Goal: Check status: Check status

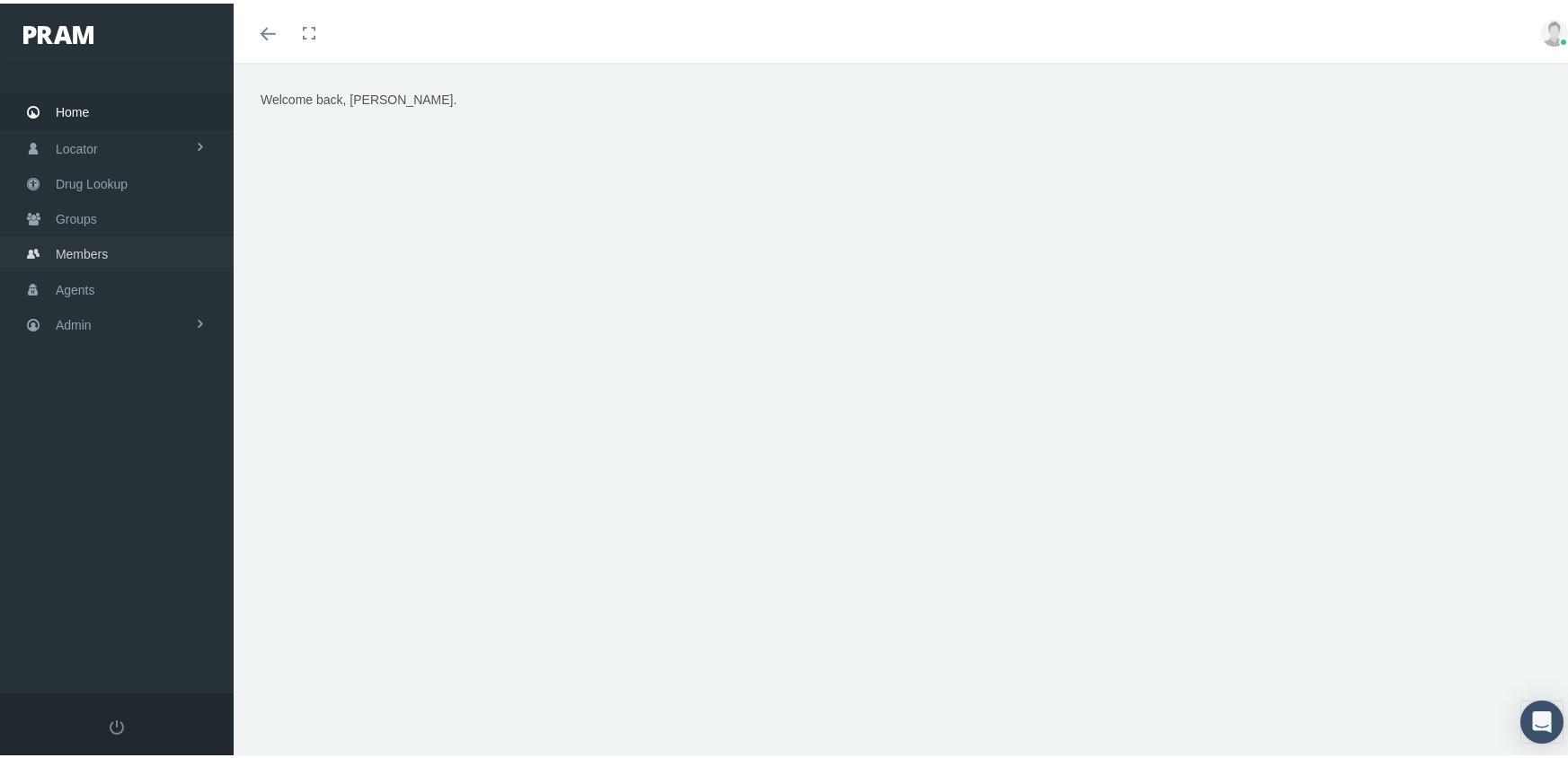
click at [69, 237] on span "Members" at bounding box center [81, 250] width 52 height 34
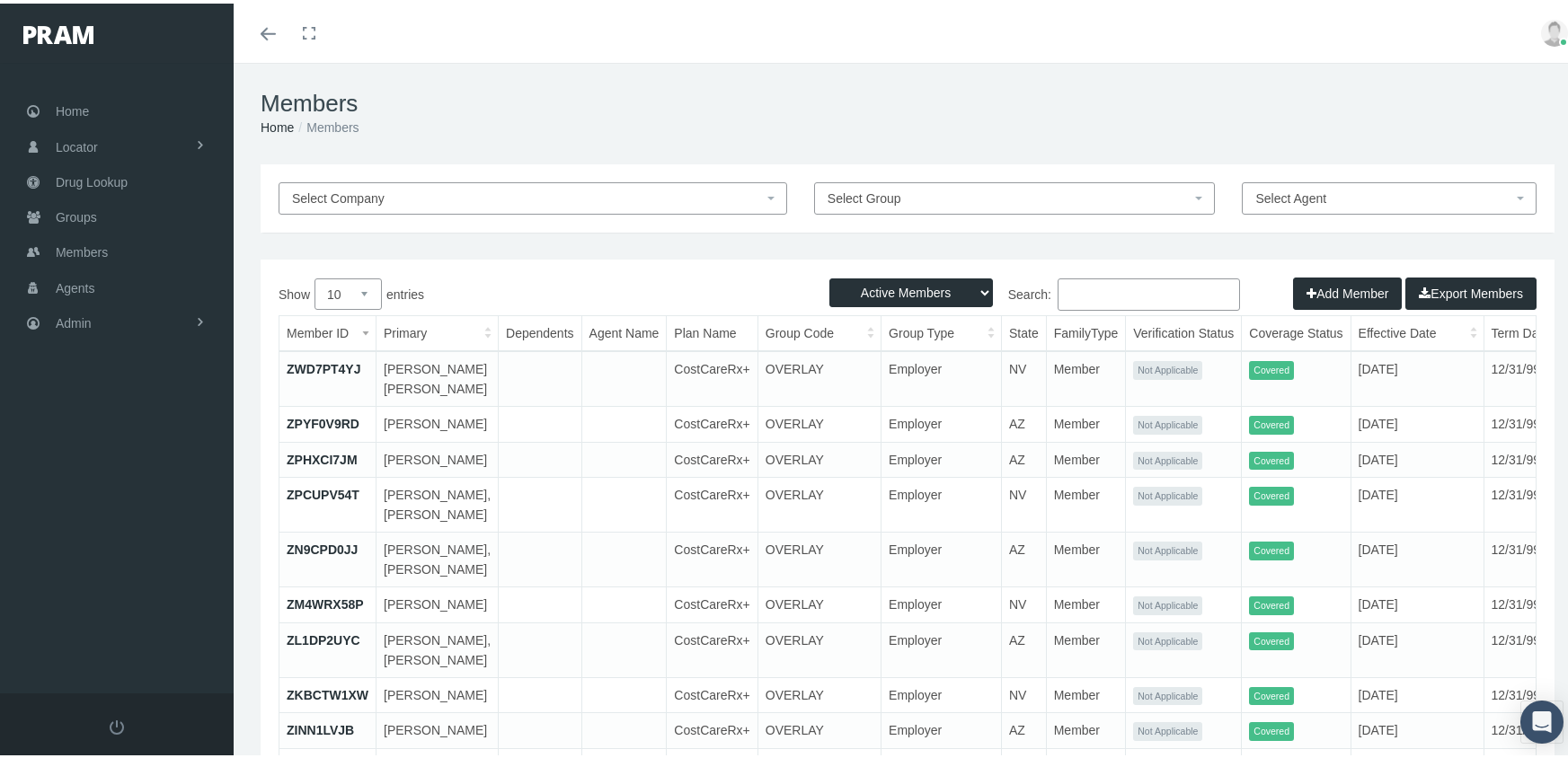
click at [866, 285] on select "Active Members Terminated Members Active & Terminated" at bounding box center [911, 289] width 164 height 28
select select "3"
click at [829, 275] on select "Active Members Terminated Members Active & Terminated" at bounding box center [911, 289] width 164 height 28
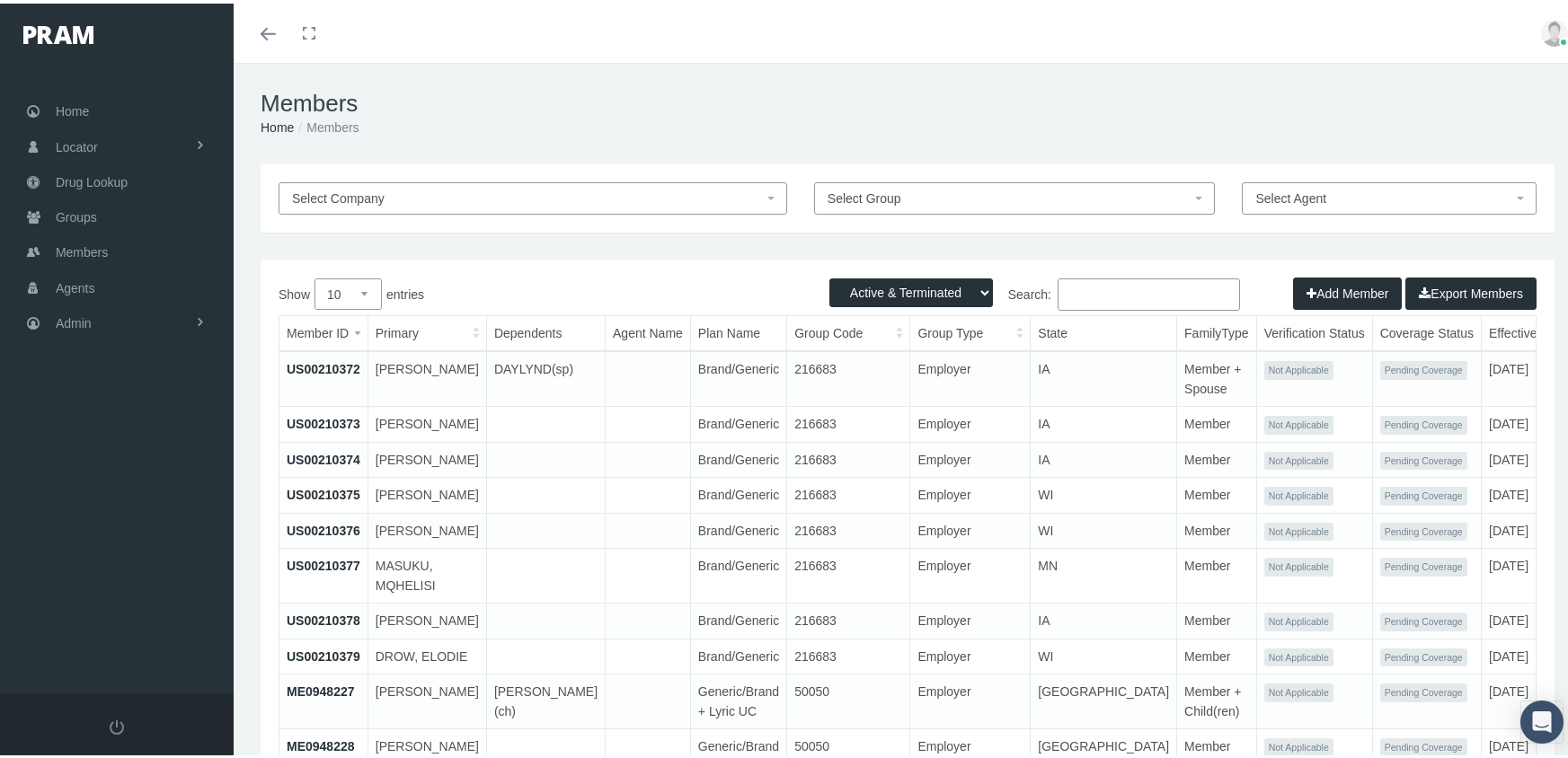
click at [1105, 298] on input "Search:" at bounding box center [1147, 291] width 182 height 32
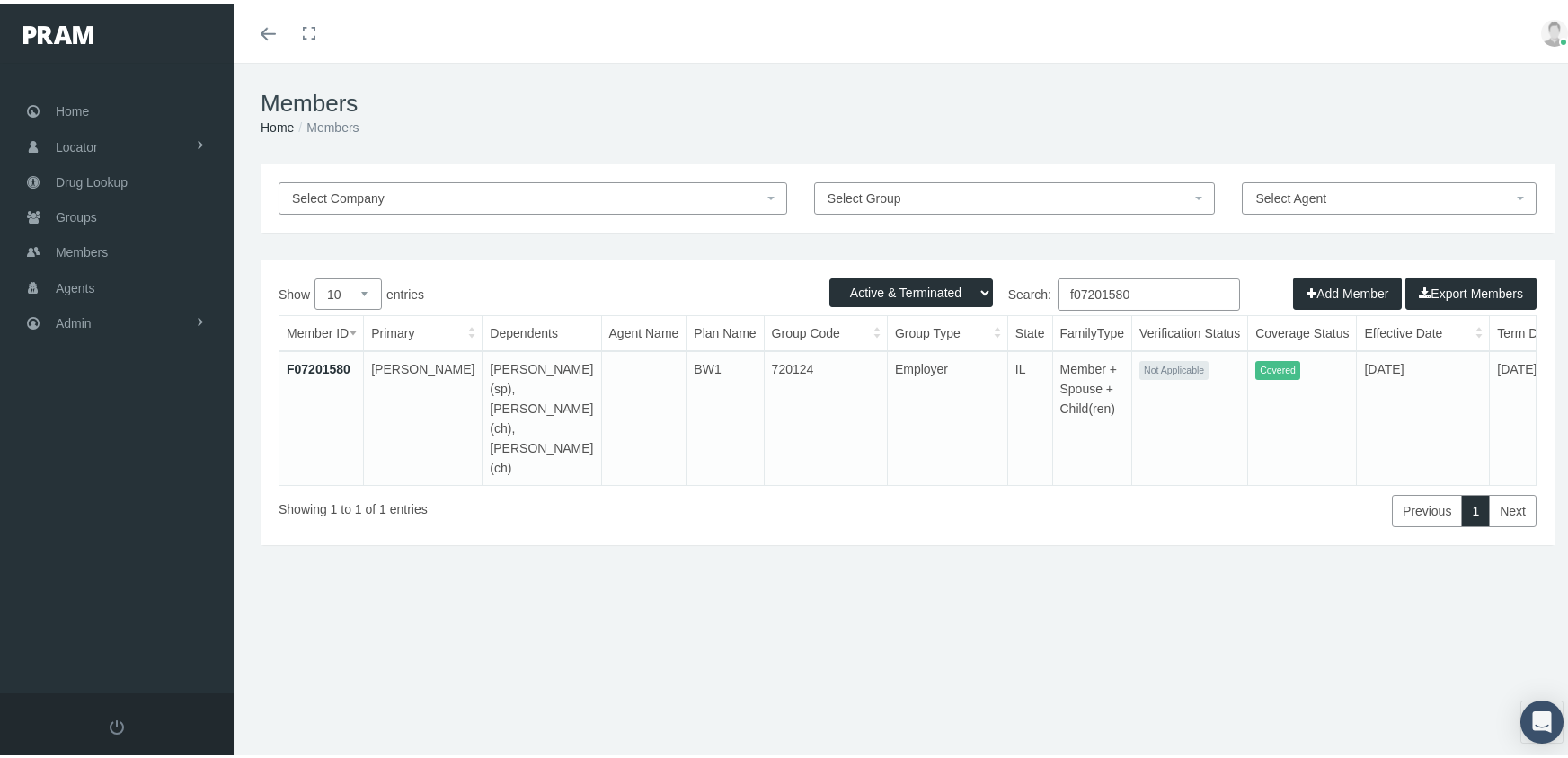
type input "f07201580"
click at [320, 361] on link "F07201580" at bounding box center [318, 366] width 64 height 15
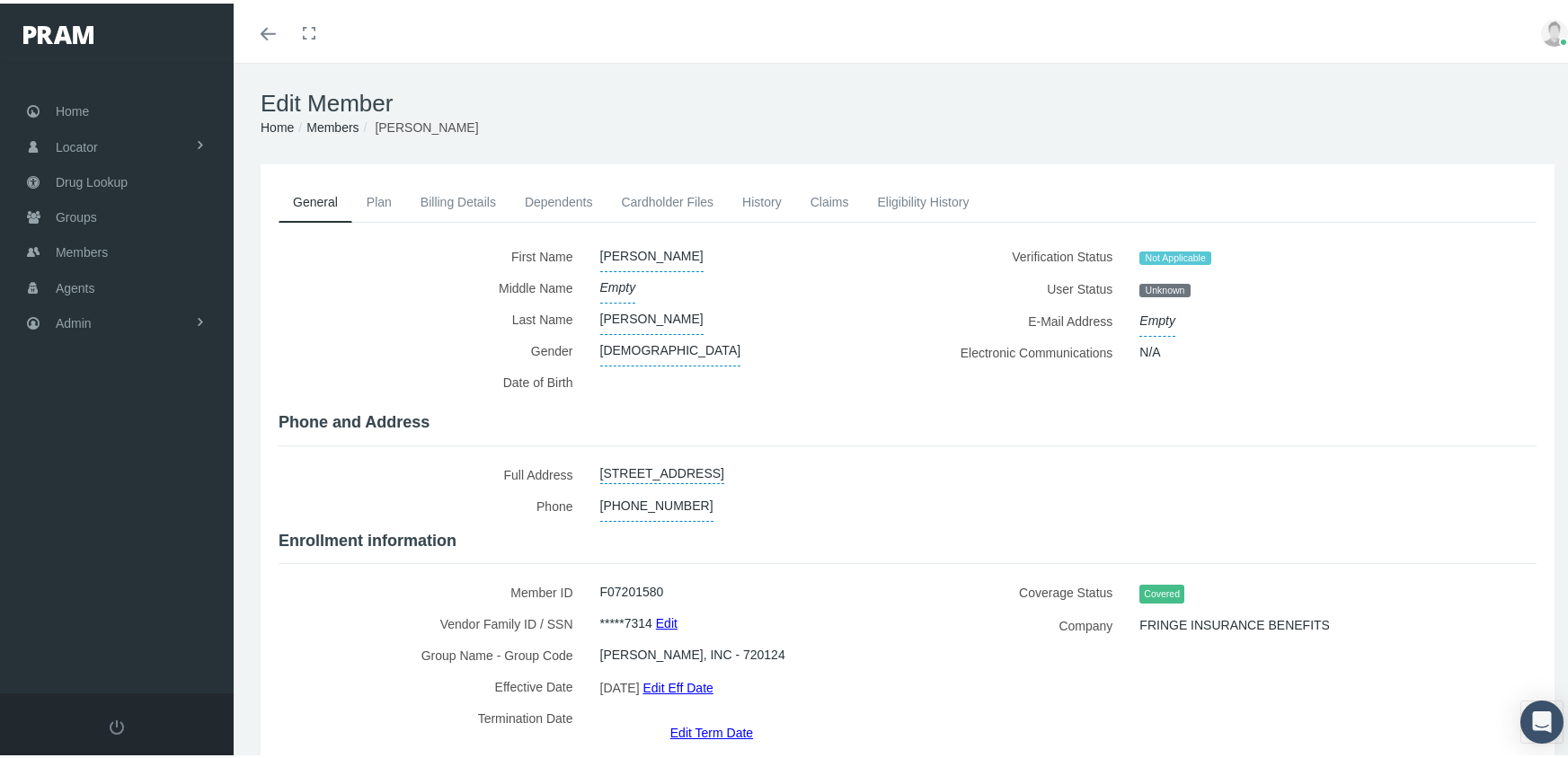
click at [910, 195] on link "Eligibility History" at bounding box center [923, 198] width 121 height 39
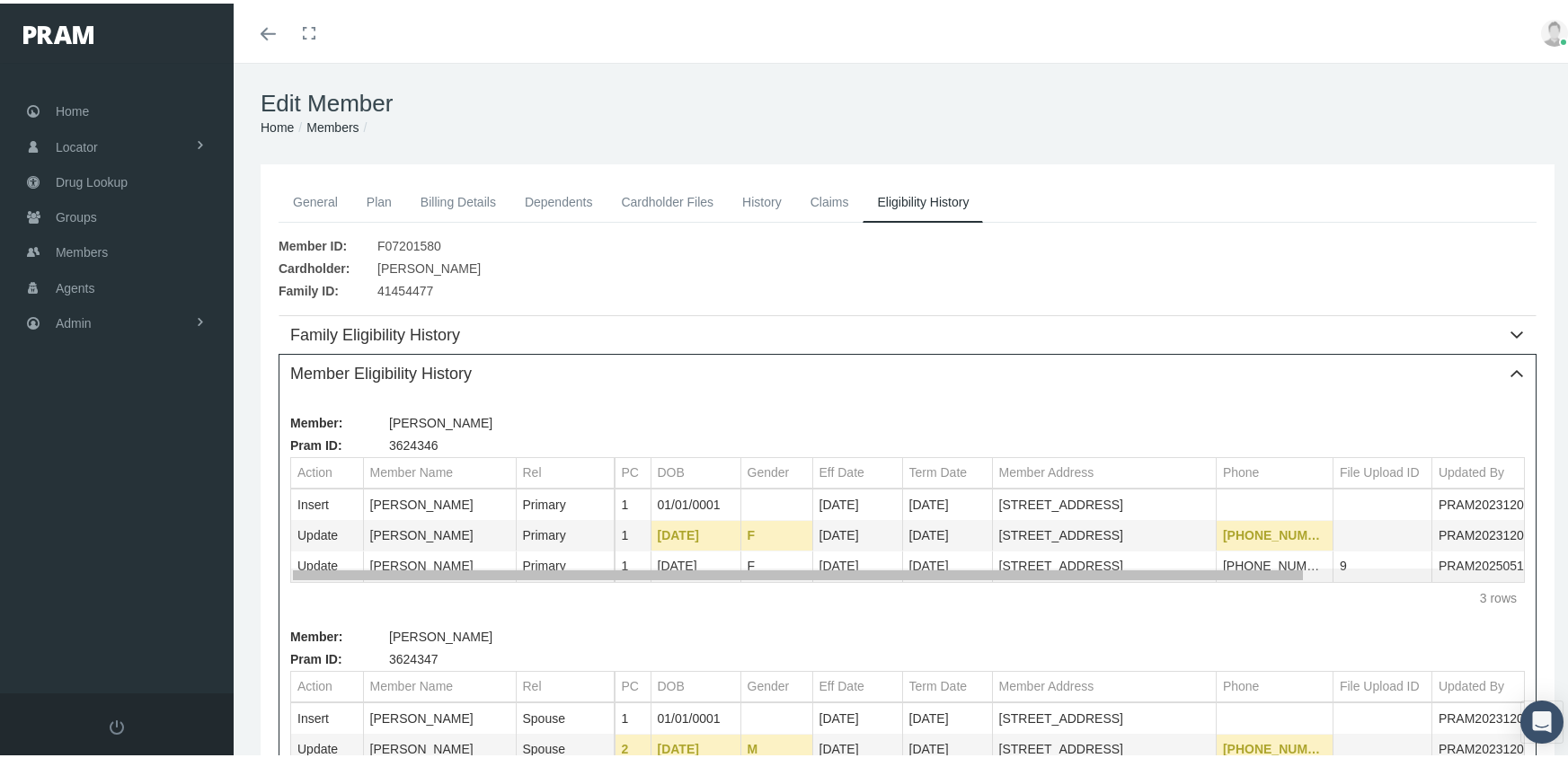
drag, startPoint x: 1201, startPoint y: 573, endPoint x: 974, endPoint y: 588, distance: 227.5
click at [974, 588] on body "Toggle Fullscreen Toggle navigation Toggle menubar Toggle fullscreen Profile Lo…" at bounding box center [790, 379] width 1581 height 758
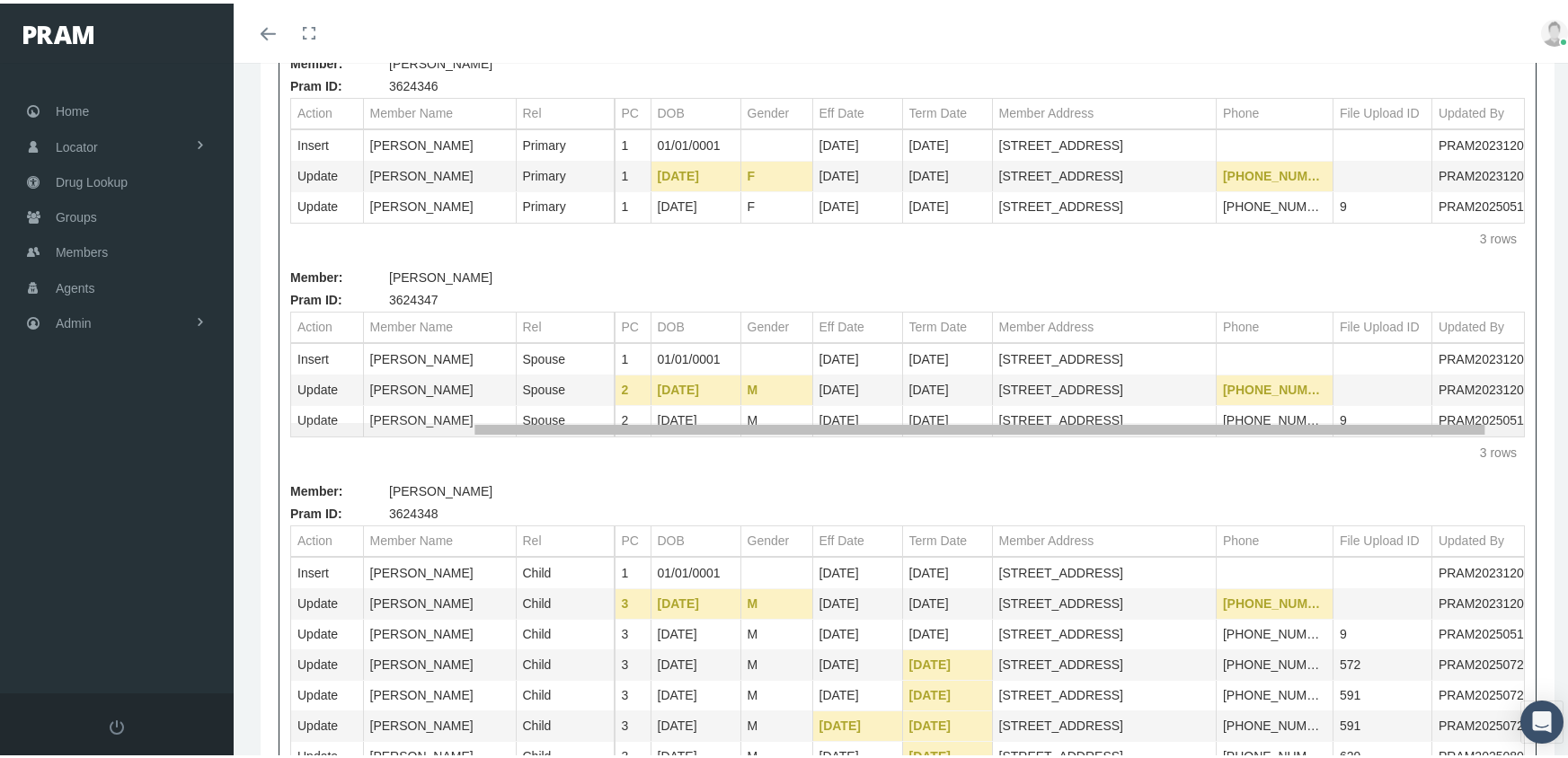
drag, startPoint x: 1072, startPoint y: 433, endPoint x: 724, endPoint y: 457, distance: 348.8
click at [724, 399] on body "Toggle Fullscreen Toggle navigation Toggle menubar Toggle fullscreen Profile Lo…" at bounding box center [790, 19] width 1581 height 758
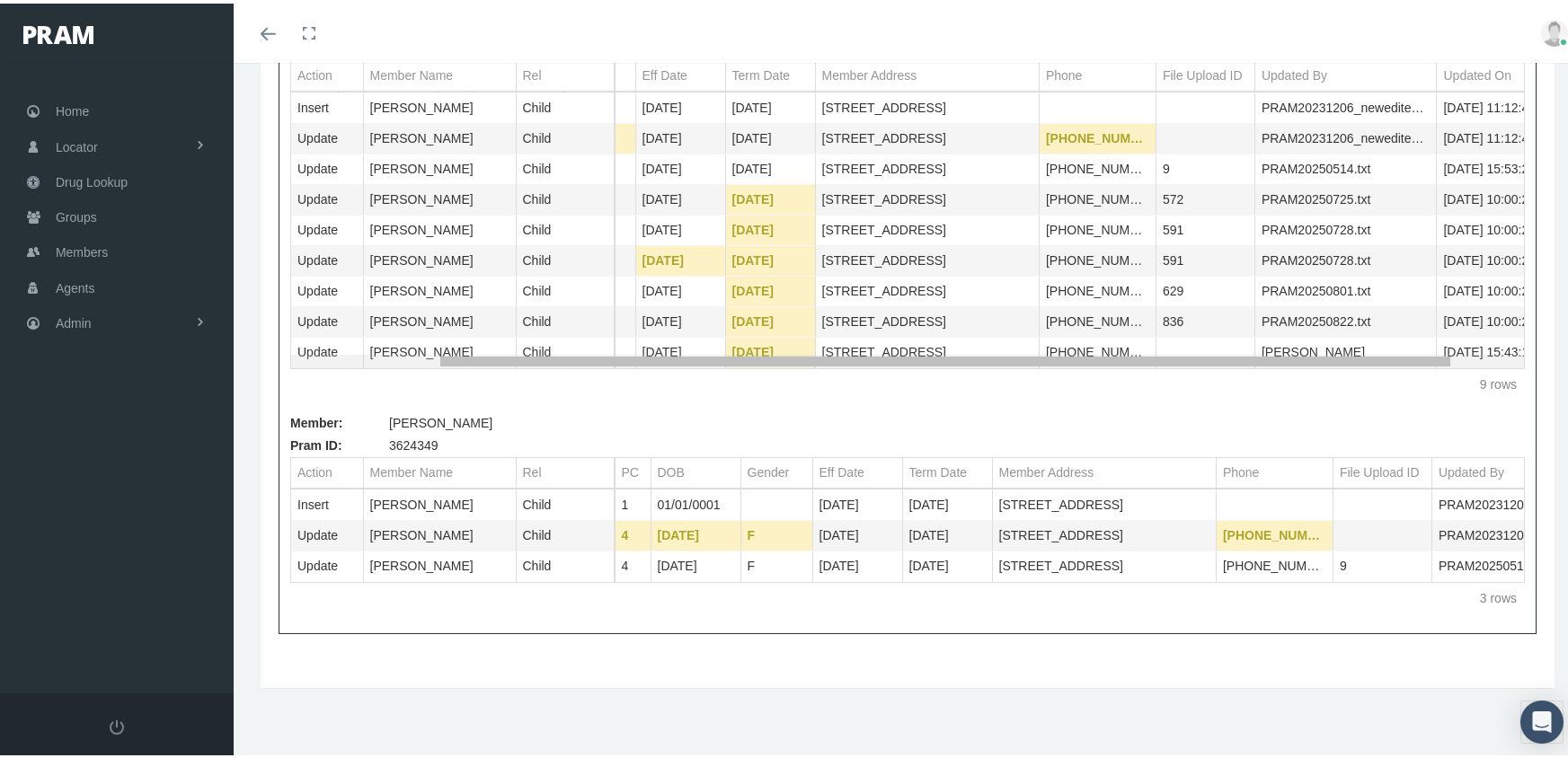
scroll to position [0, 247]
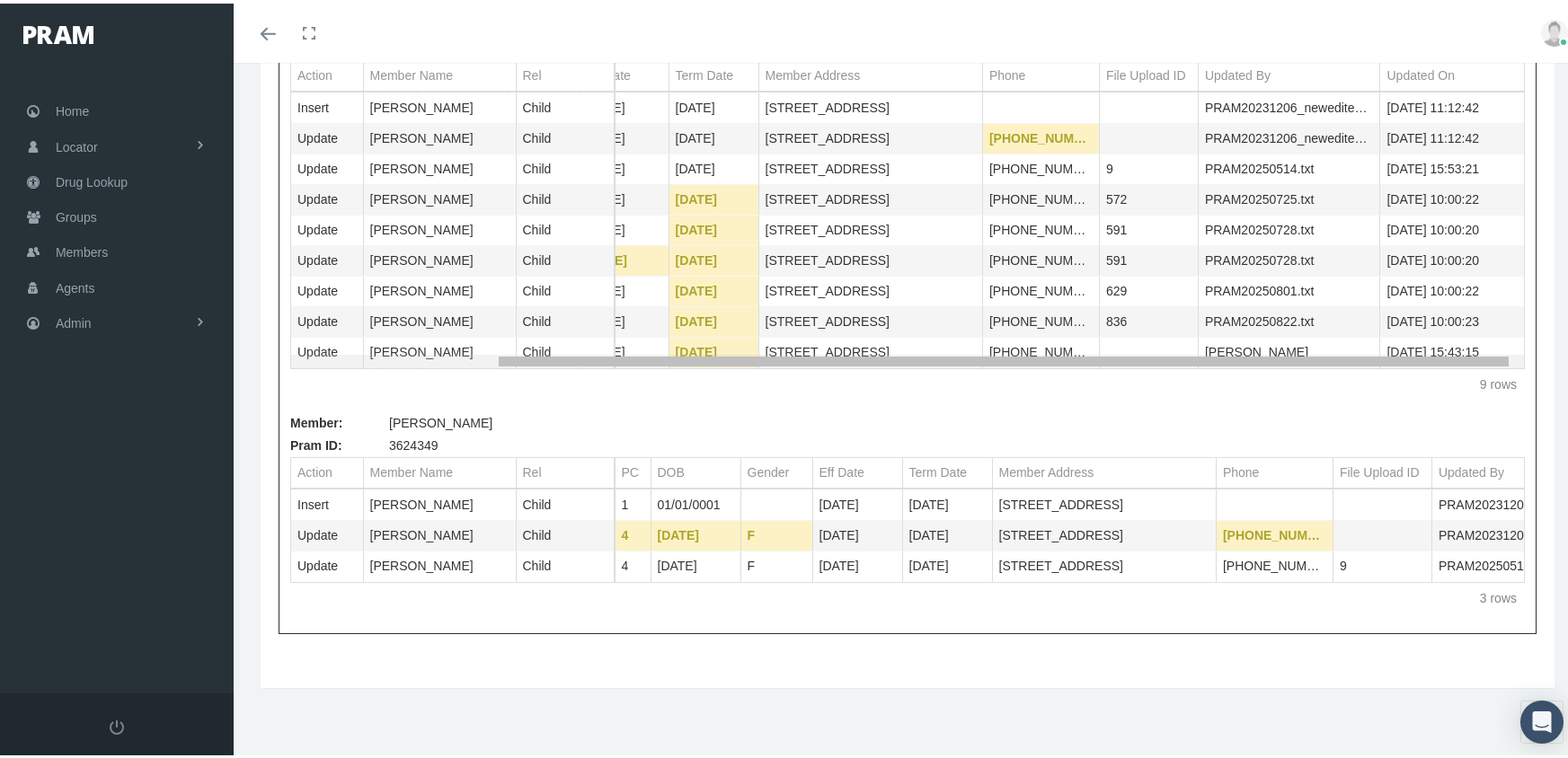
drag, startPoint x: 909, startPoint y: 354, endPoint x: 1190, endPoint y: 379, distance: 282.1
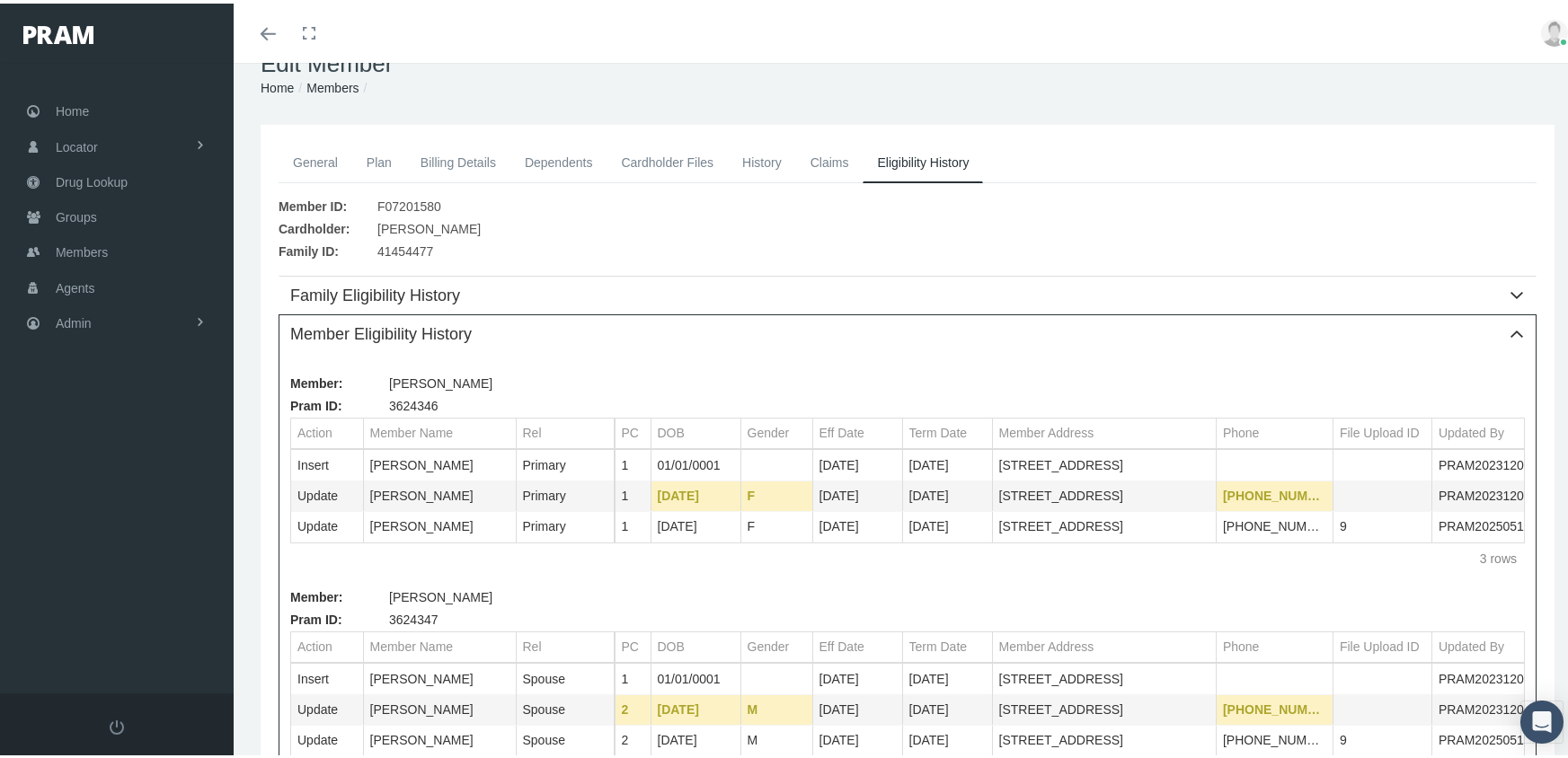
scroll to position [0, 0]
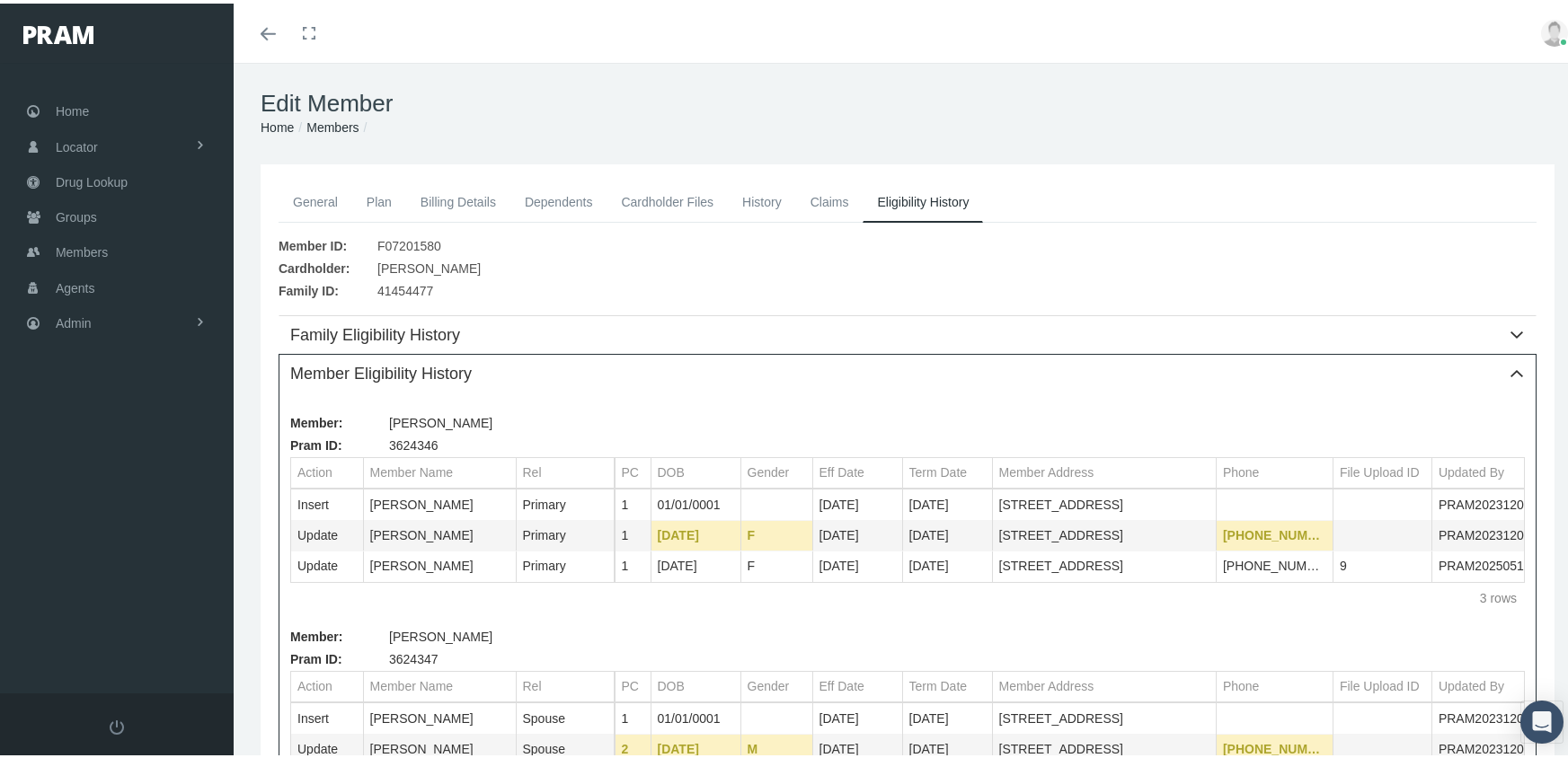
click at [315, 198] on link "General" at bounding box center [315, 198] width 74 height 39
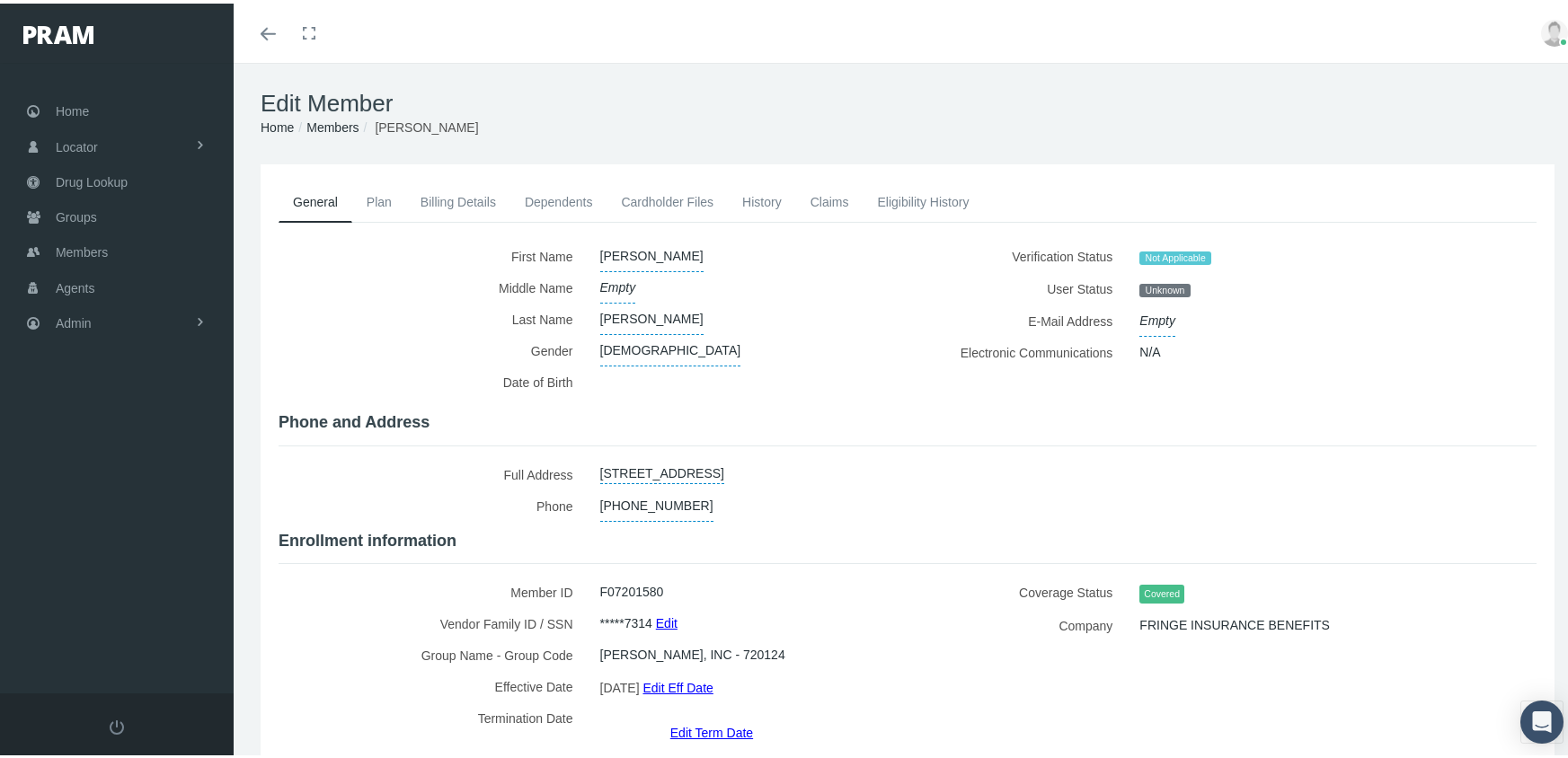
click at [569, 201] on link "Dependents" at bounding box center [559, 198] width 97 height 39
